Goal: Information Seeking & Learning: Learn about a topic

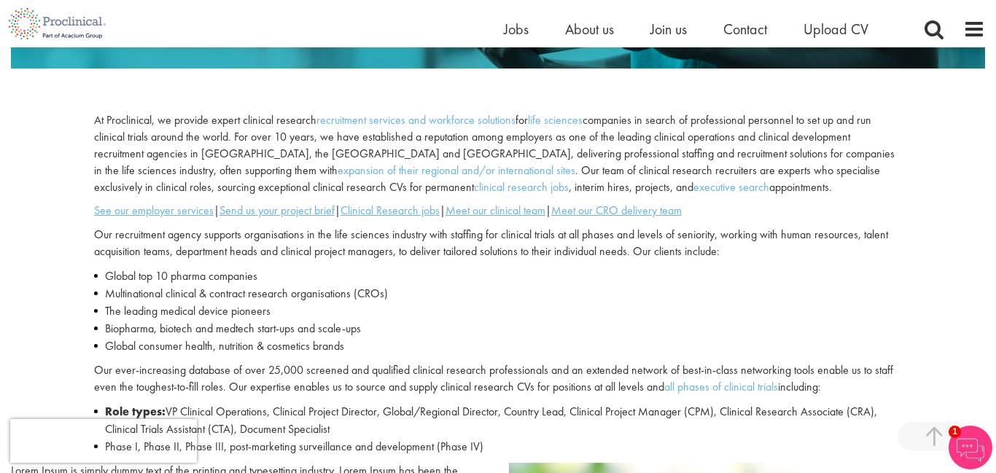
scroll to position [422, 0]
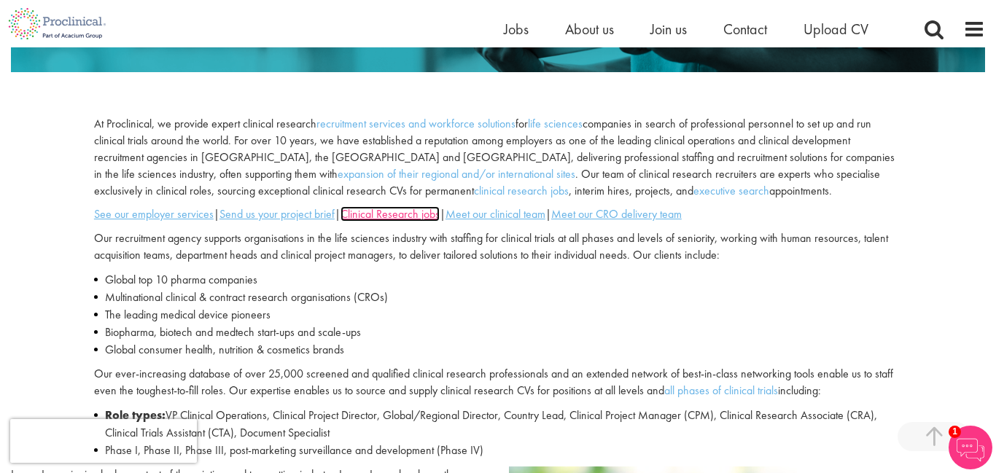
click at [403, 213] on u "Clinical Research jobs" at bounding box center [390, 213] width 99 height 15
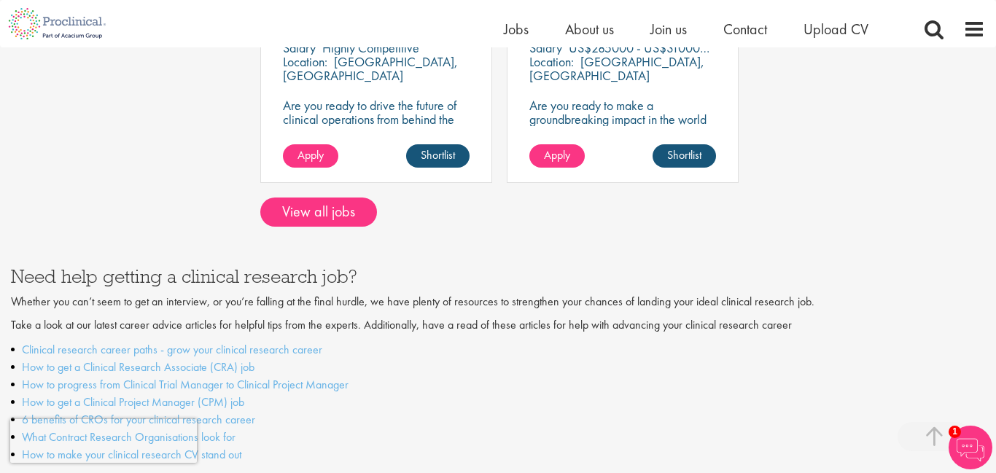
scroll to position [1368, 0]
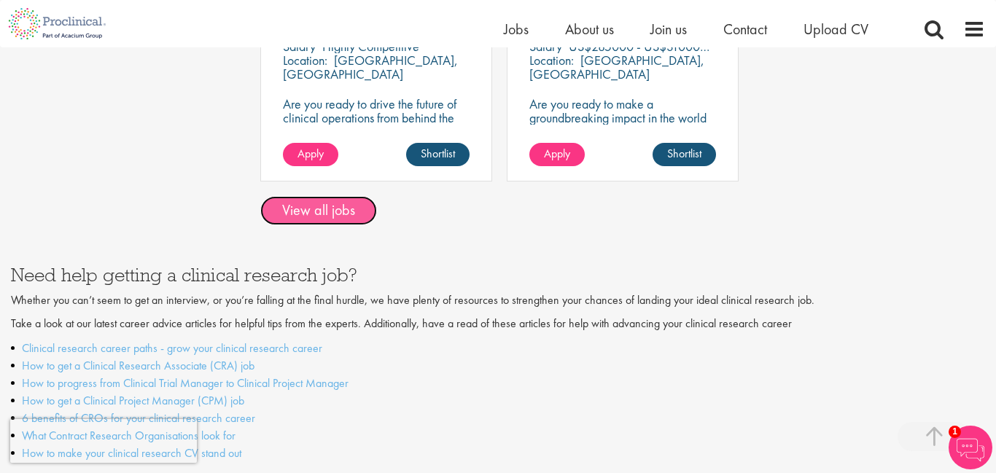
click at [300, 198] on link "View all jobs" at bounding box center [318, 210] width 117 height 29
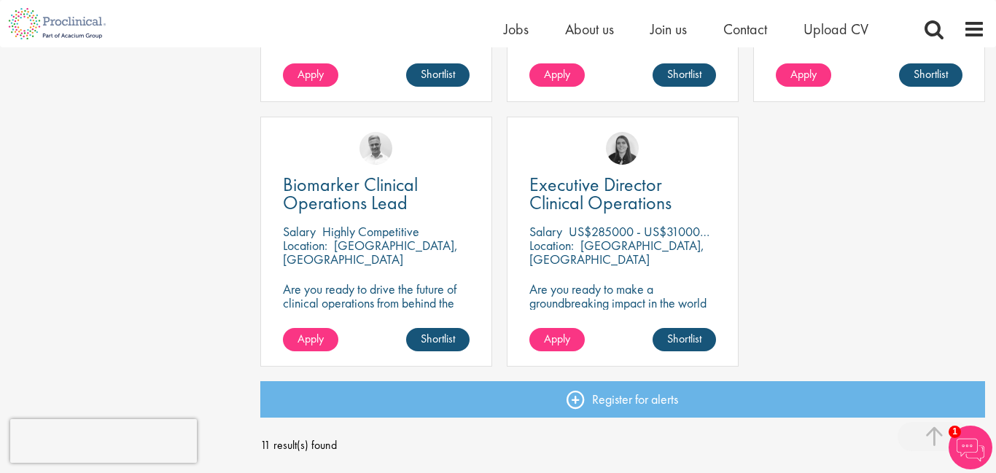
scroll to position [1004, 0]
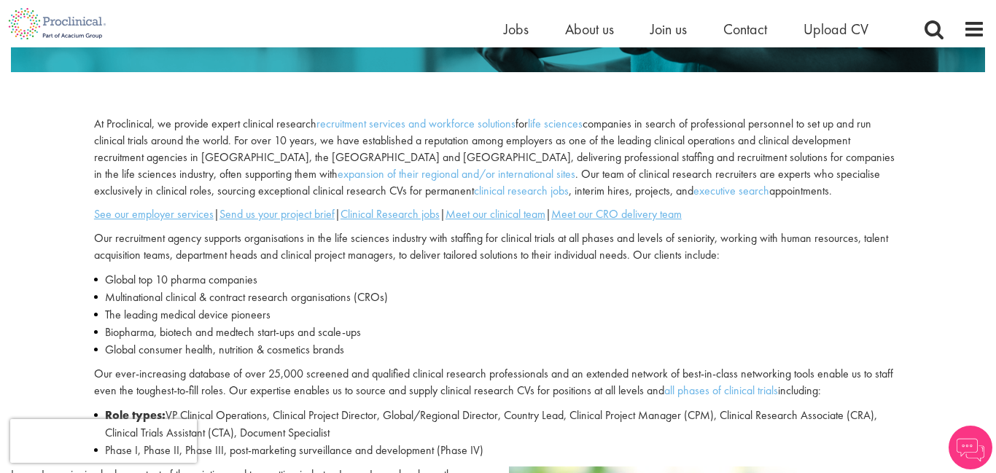
scroll to position [422, 0]
